Goal: Information Seeking & Learning: Learn about a topic

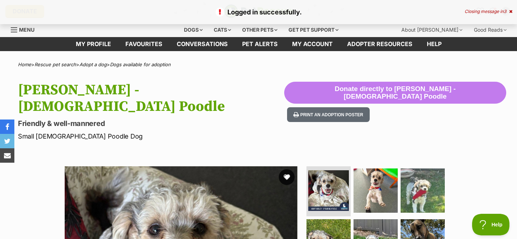
click at [288, 169] on button "favourite" at bounding box center [287, 177] width 16 height 16
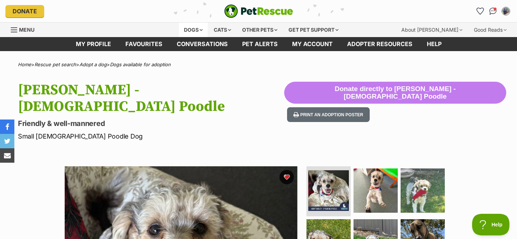
click at [202, 27] on div "Dogs" at bounding box center [193, 30] width 29 height 14
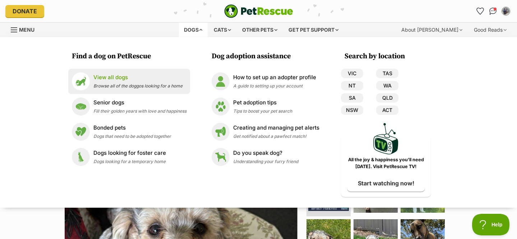
click at [144, 75] on p "View all dogs" at bounding box center [137, 77] width 89 height 8
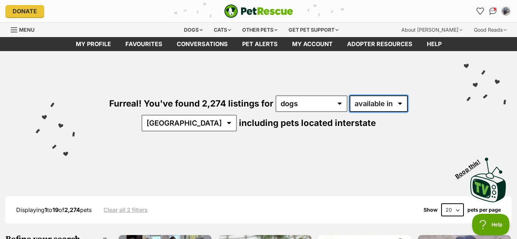
click at [365, 102] on select "available in located in" at bounding box center [379, 103] width 58 height 17
select select "disabled"
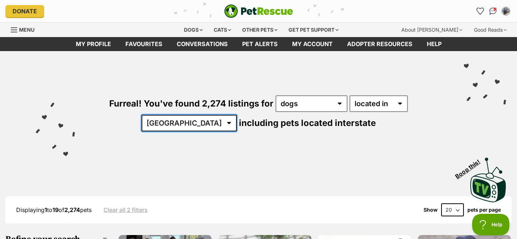
click at [237, 115] on select "Australia ACT NSW NT QLD SA TAS VIC WA" at bounding box center [189, 123] width 95 height 17
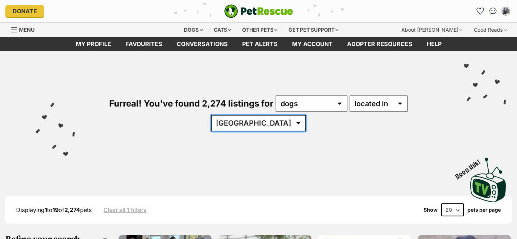
click at [306, 115] on select "[GEOGRAPHIC_DATA] [GEOGRAPHIC_DATA] [GEOGRAPHIC_DATA] [GEOGRAPHIC_DATA] [GEOGRA…" at bounding box center [258, 123] width 95 height 17
select select "NSW"
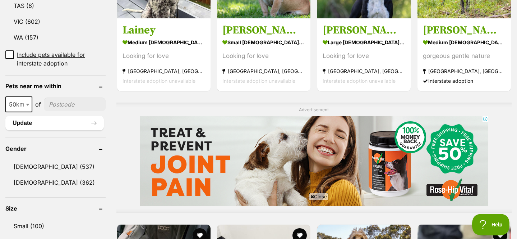
scroll to position [484, 0]
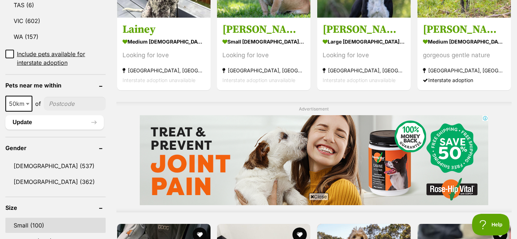
click at [55, 217] on link "Small (100)" at bounding box center [55, 224] width 100 height 15
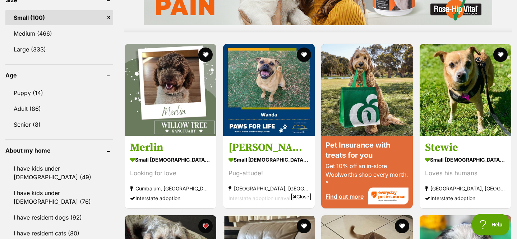
scroll to position [660, 0]
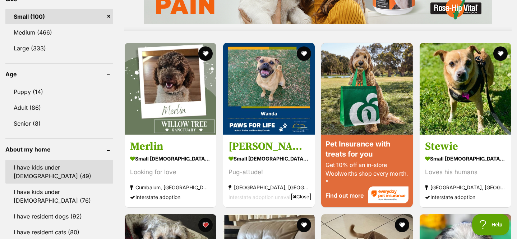
click at [76, 168] on link "I have kids under [DEMOGRAPHIC_DATA] (49)" at bounding box center [59, 172] width 108 height 24
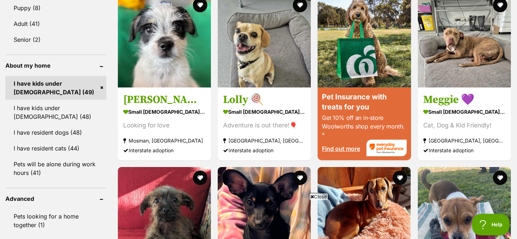
scroll to position [715, 0]
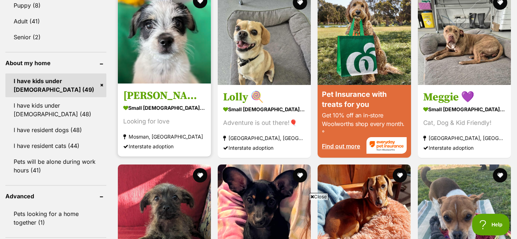
click at [156, 50] on img at bounding box center [164, 36] width 93 height 93
